Goal: Information Seeking & Learning: Learn about a topic

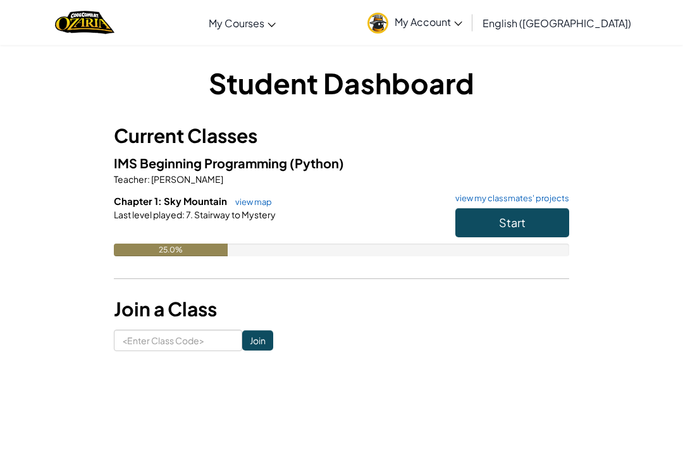
click at [557, 221] on button "Start" at bounding box center [512, 222] width 114 height 29
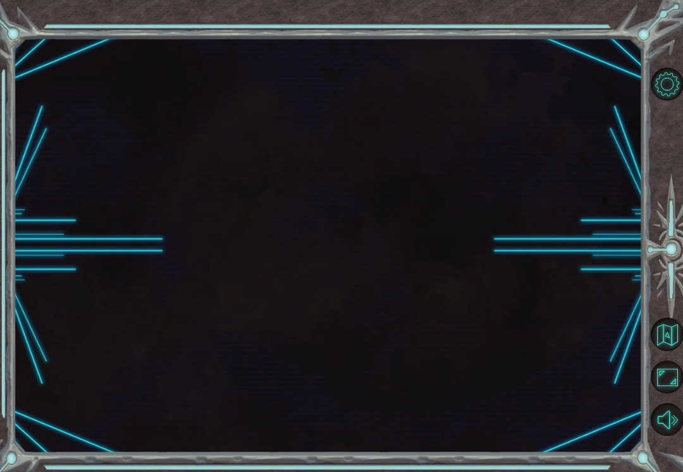
click at [543, 228] on div at bounding box center [328, 246] width 629 height 416
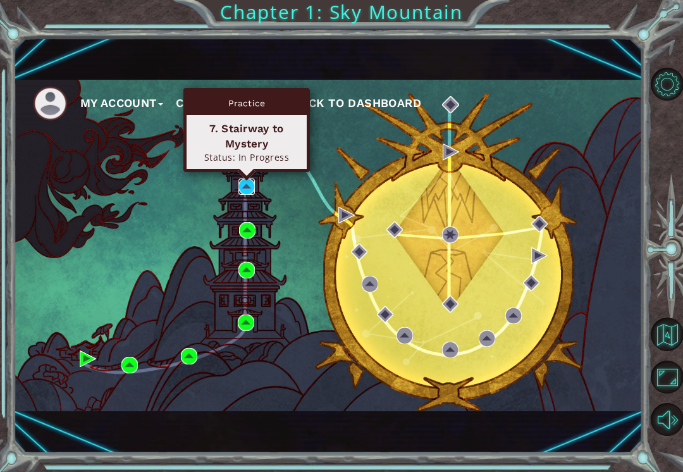
click at [247, 194] on img at bounding box center [246, 186] width 16 height 16
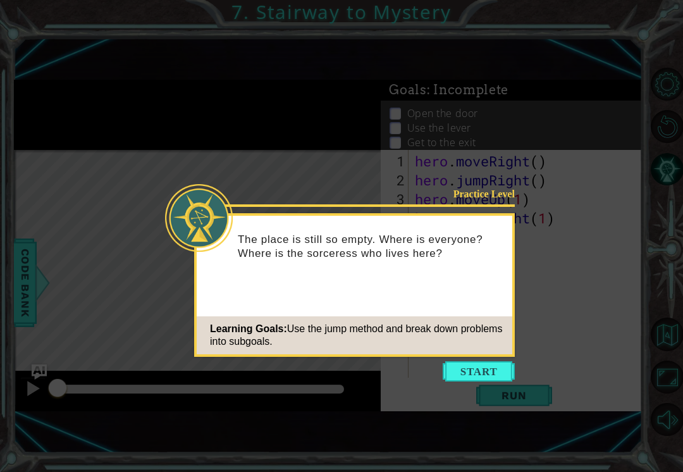
click at [496, 362] on button "Start" at bounding box center [479, 371] width 72 height 20
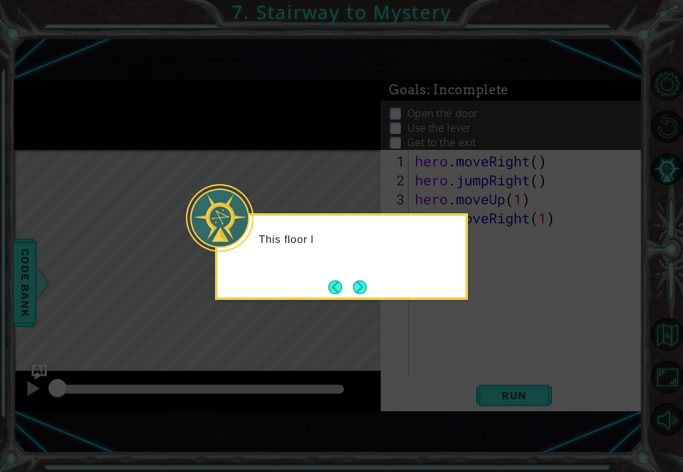
click at [465, 321] on icon at bounding box center [341, 236] width 683 height 472
click at [330, 293] on button "Back" at bounding box center [340, 287] width 25 height 14
